Goal: Information Seeking & Learning: Learn about a topic

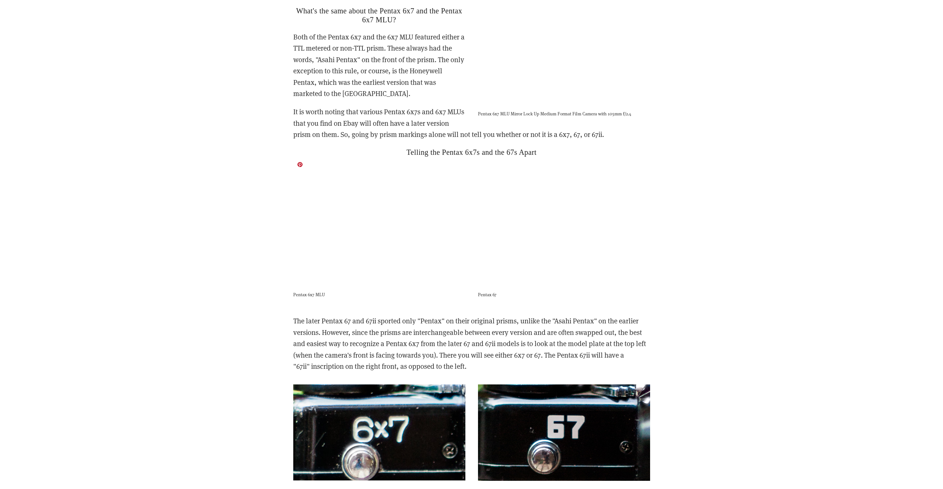
scroll to position [1589, 0]
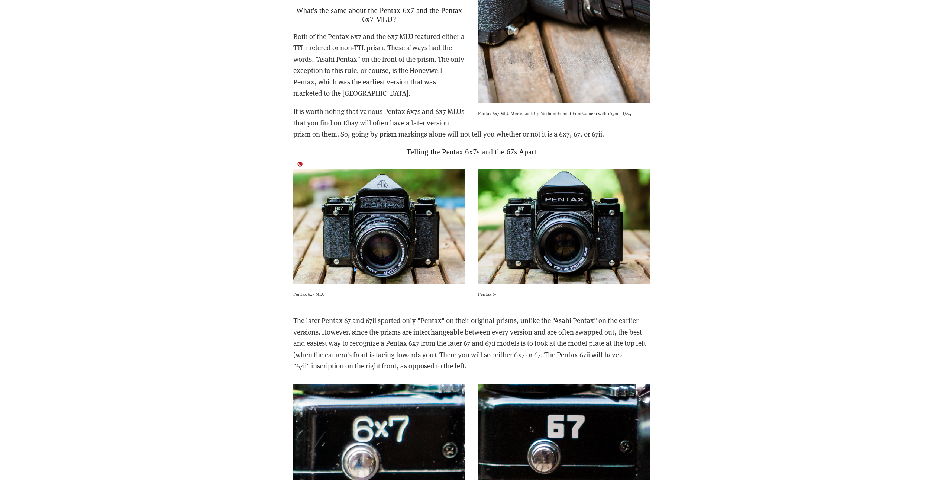
click at [351, 210] on img at bounding box center [379, 226] width 172 height 115
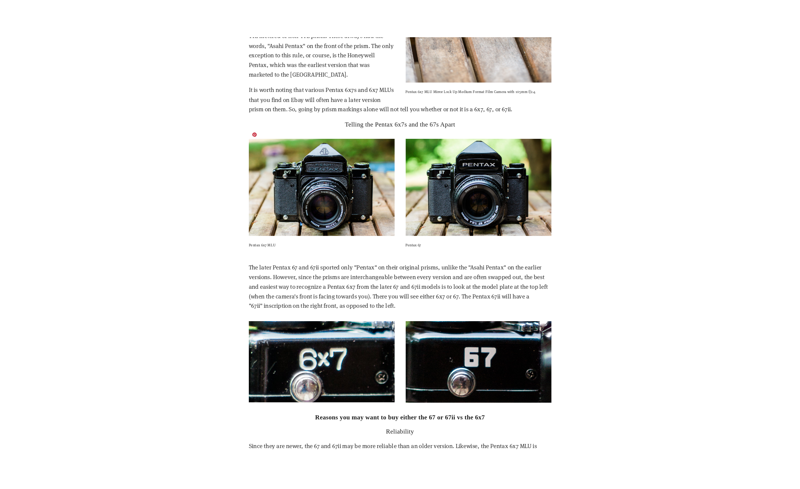
scroll to position [1638, 0]
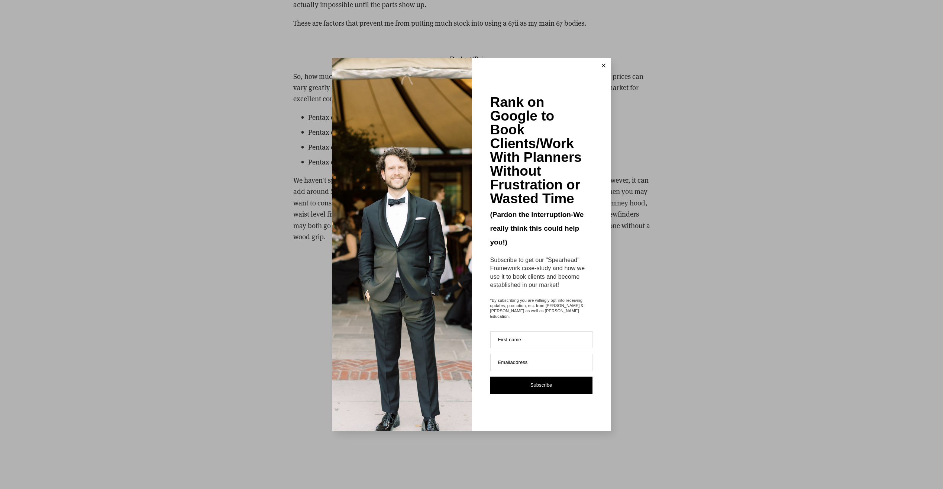
scroll to position [2541, 0]
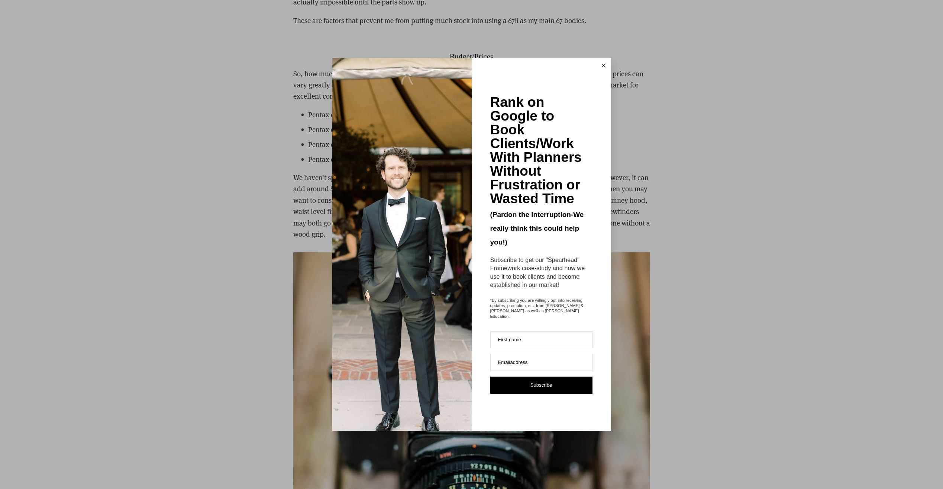
click at [604, 67] on icon at bounding box center [604, 66] width 4 height 4
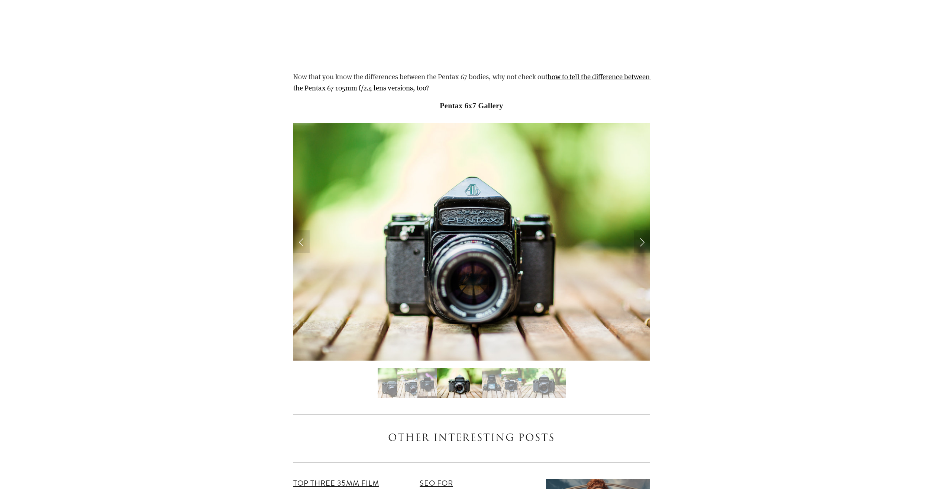
scroll to position [3756, 0]
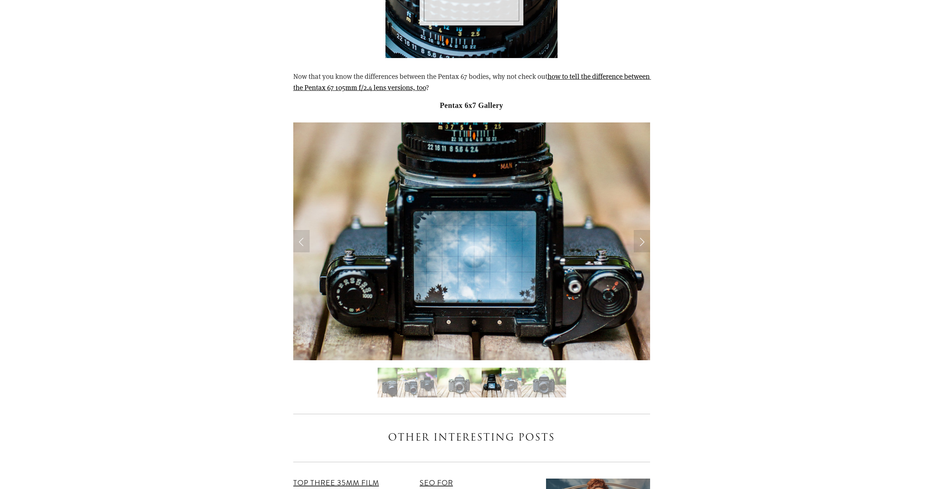
click at [393, 375] on img "Slide 1" at bounding box center [388, 382] width 20 height 30
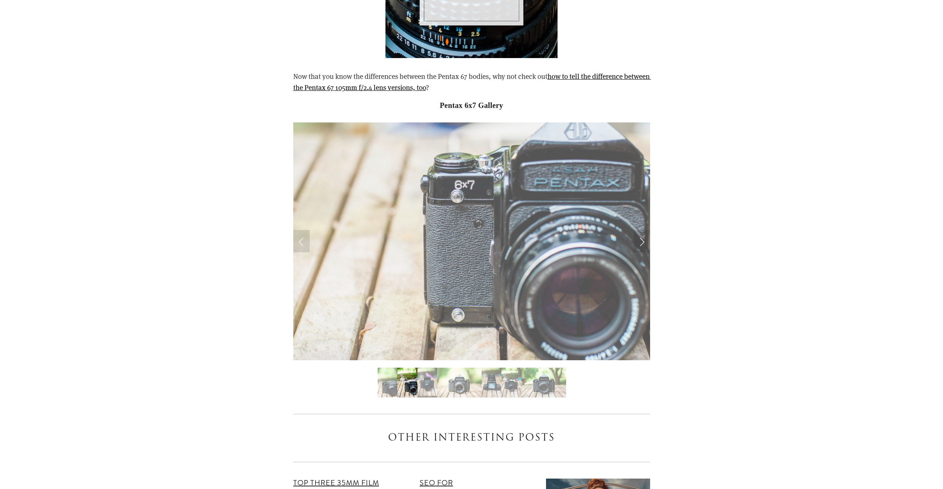
click at [407, 374] on img "Slide 2" at bounding box center [407, 382] width 20 height 30
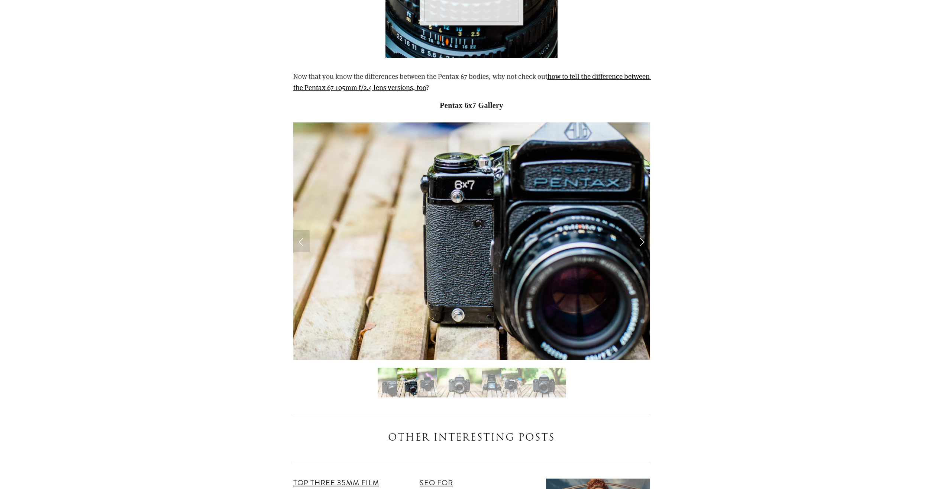
click at [460, 372] on img "Slide 4" at bounding box center [459, 382] width 45 height 30
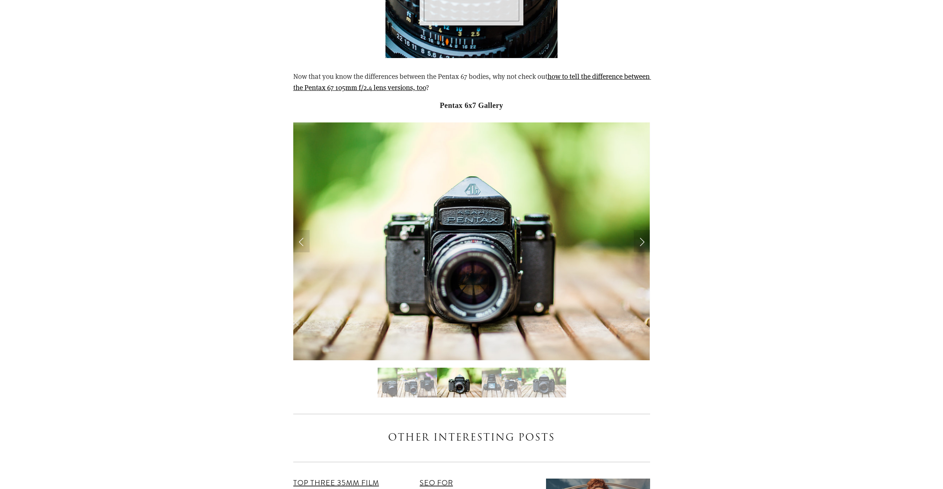
click at [493, 367] on img "Slide 5" at bounding box center [492, 382] width 20 height 30
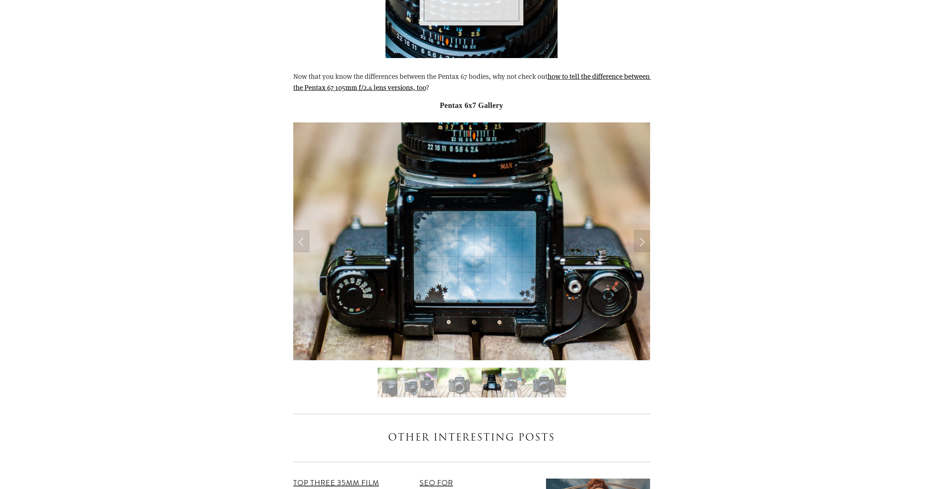
click at [541, 367] on img "Slide 7" at bounding box center [544, 382] width 45 height 30
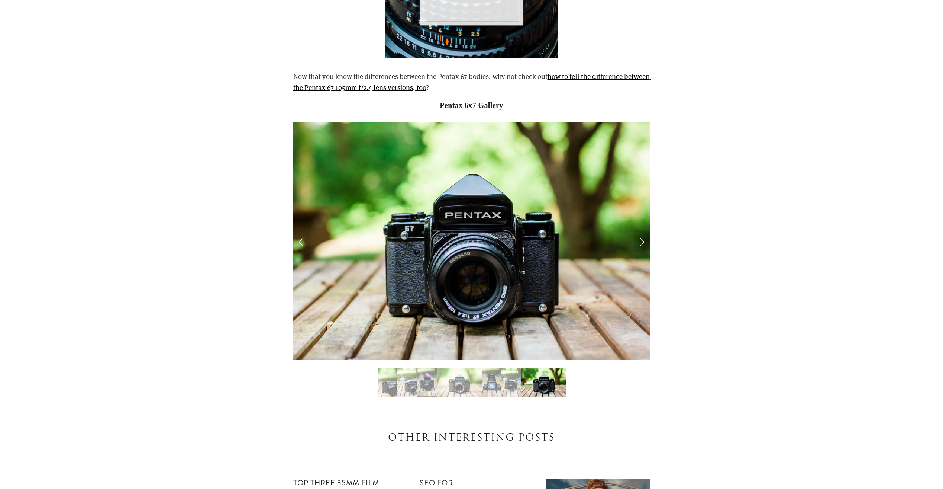
click at [457, 367] on img "Slide 4" at bounding box center [459, 382] width 45 height 30
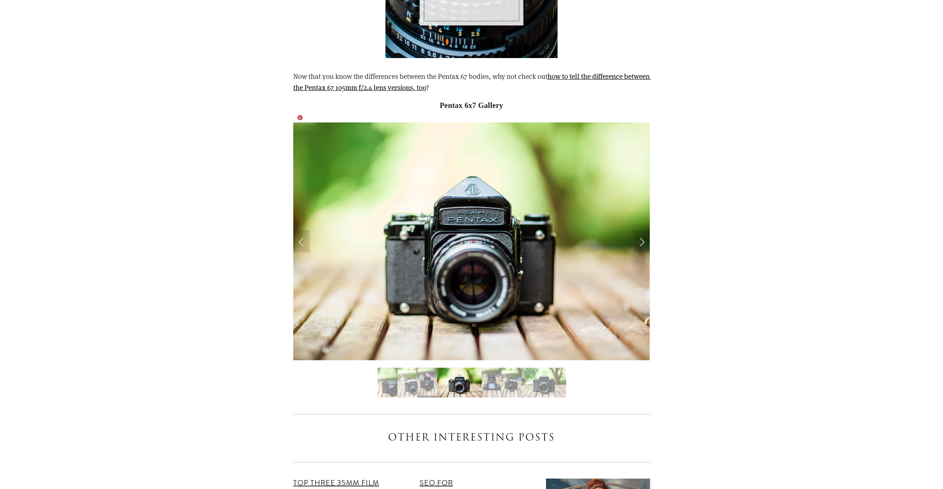
click at [427, 248] on img at bounding box center [471, 241] width 357 height 238
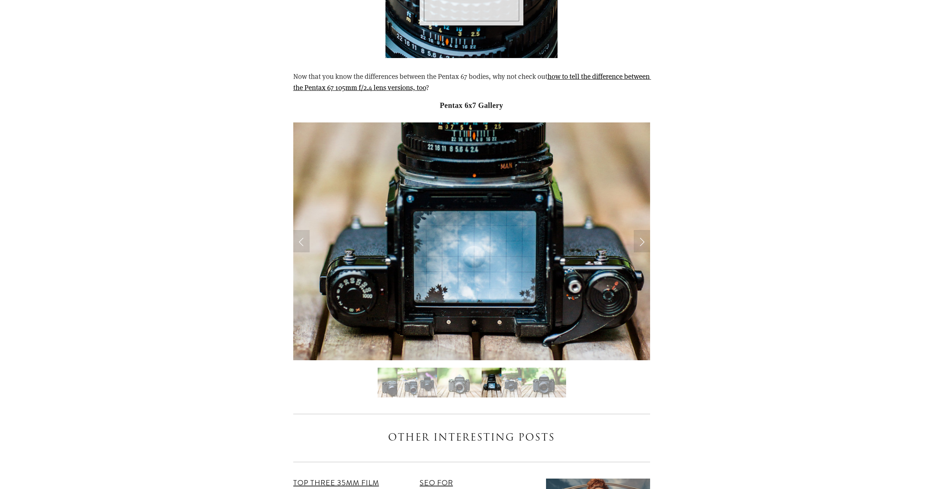
drag, startPoint x: 427, startPoint y: 248, endPoint x: 457, endPoint y: 365, distance: 120.7
click at [457, 367] on img "Slide 4" at bounding box center [459, 382] width 45 height 30
